Goal: Check status: Check status

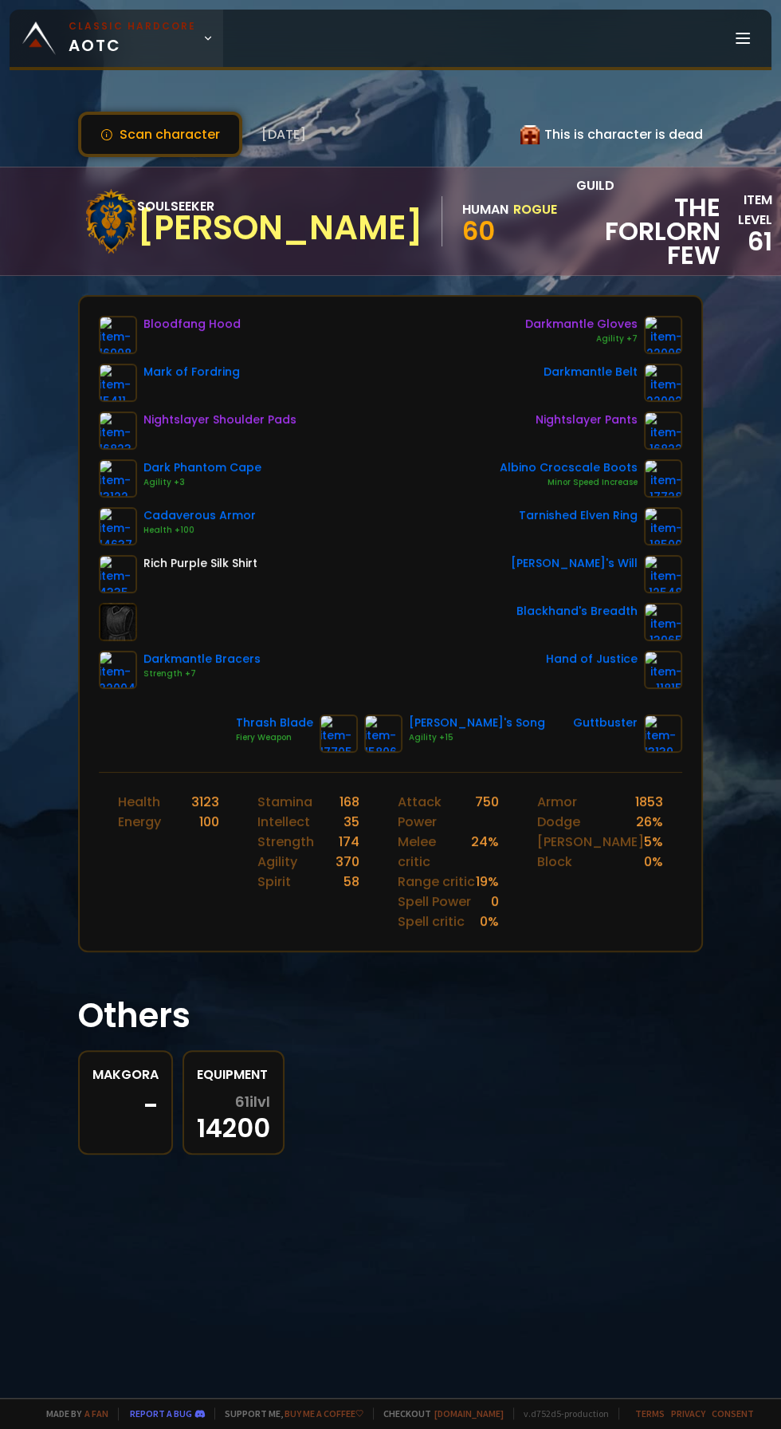
click at [96, 20] on small "Classic Hardcore" at bounding box center [133, 26] width 128 height 14
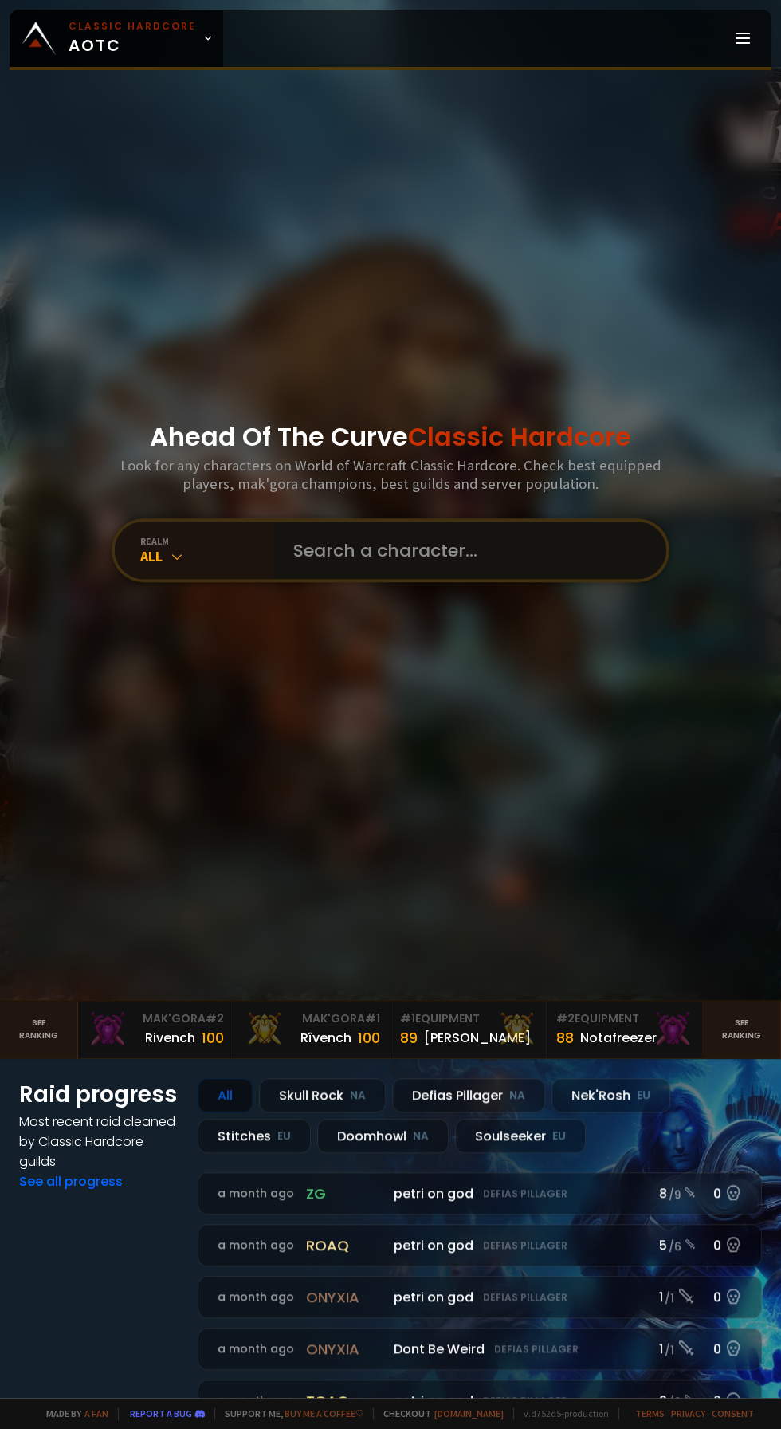
click at [459, 579] on input "text" at bounding box center [466, 550] width 364 height 57
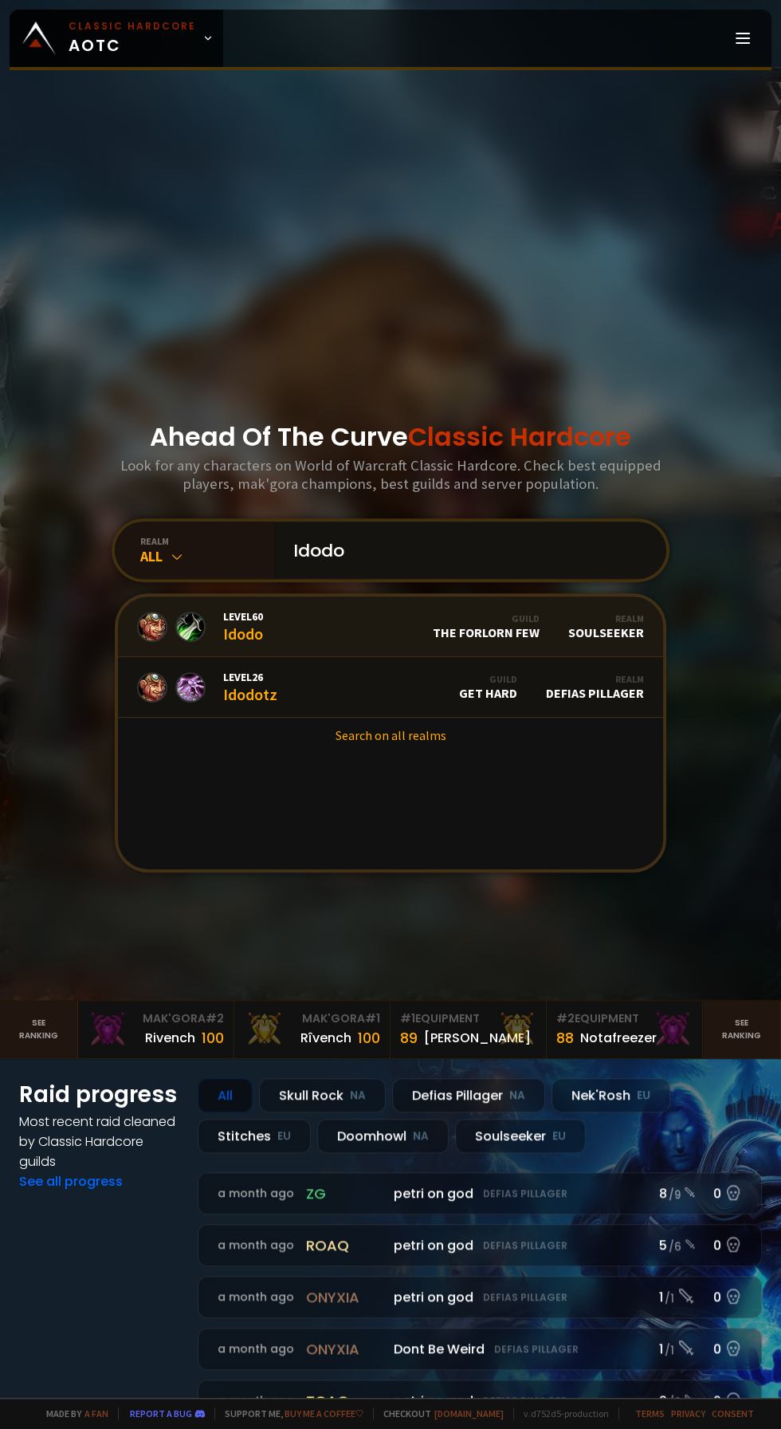
type input "Idodo"
click at [229, 644] on div "Level 60 Idodo" at bounding box center [243, 626] width 40 height 34
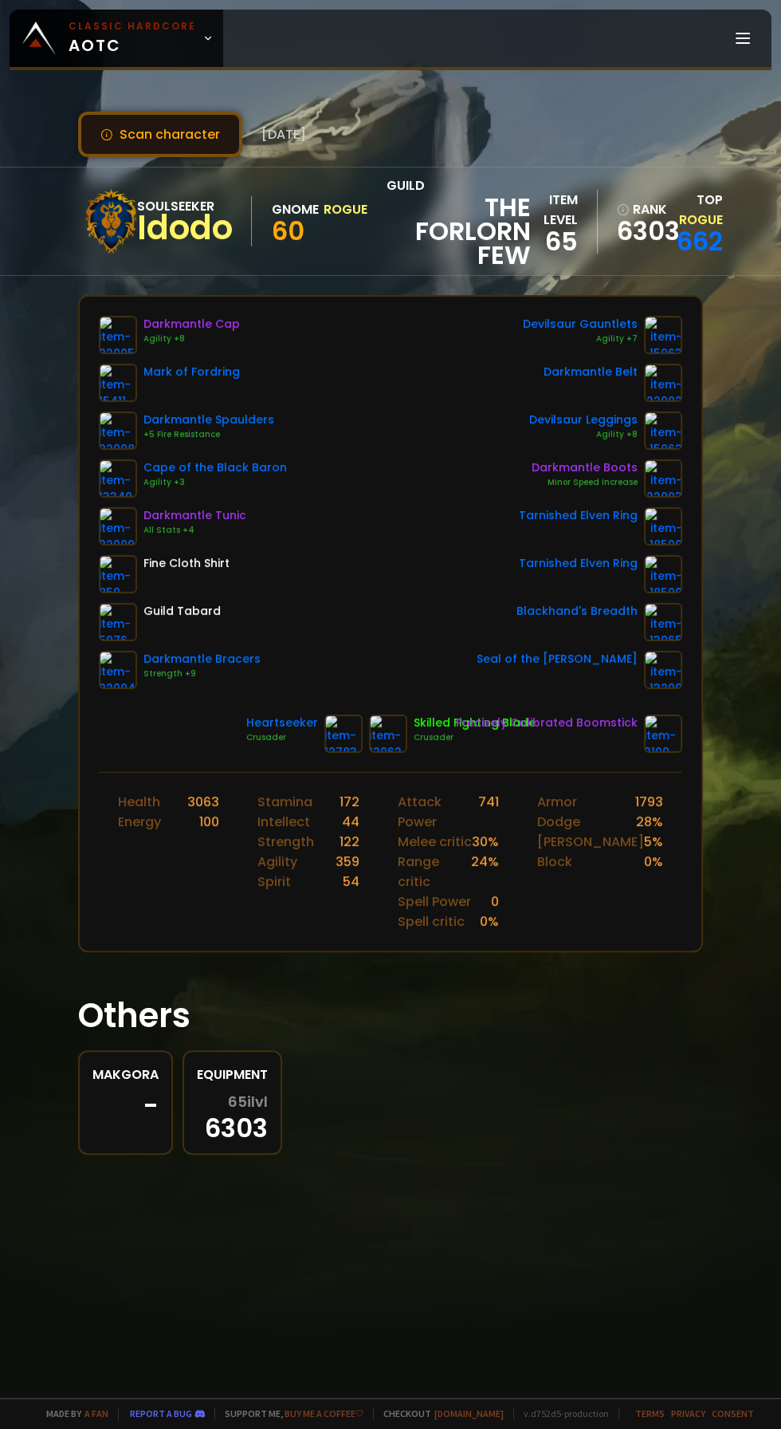
click at [127, 137] on button "Scan character" at bounding box center [160, 134] width 164 height 45
